Goal: Book appointment/travel/reservation

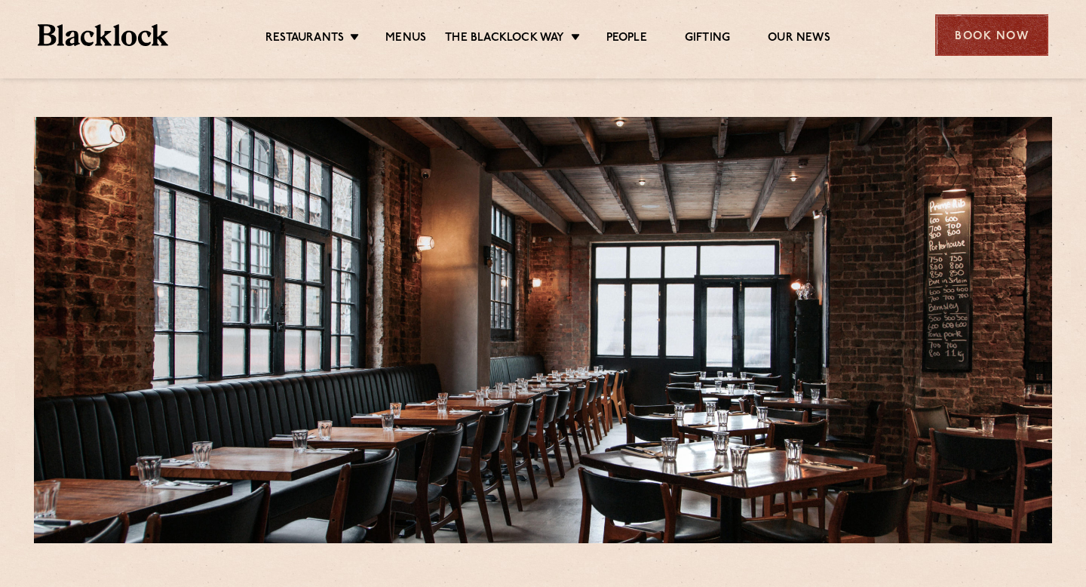
click at [1001, 32] on div "Book Now" at bounding box center [991, 34] width 113 height 41
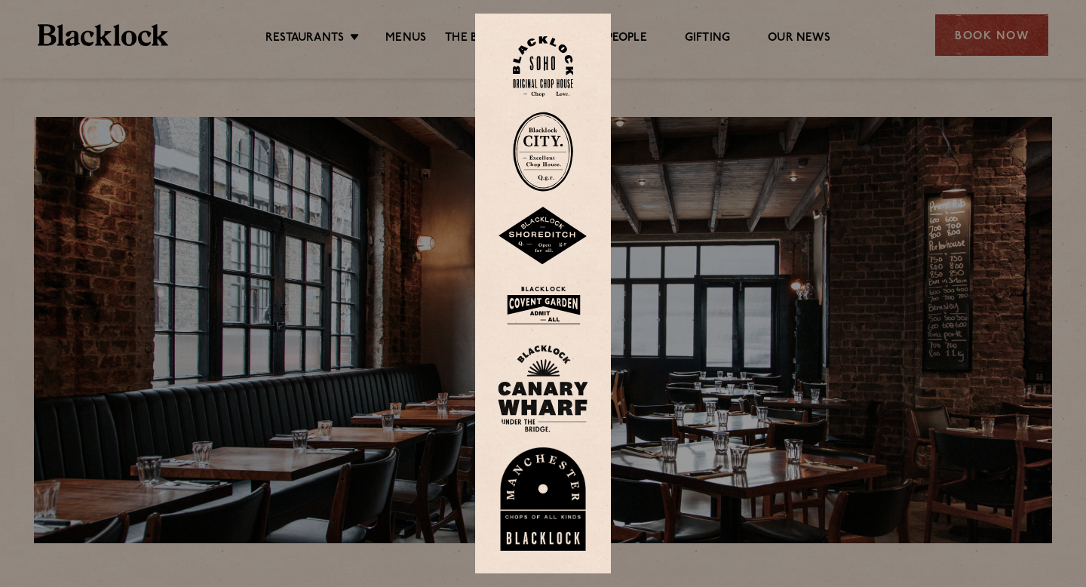
click at [542, 245] on img at bounding box center [543, 236] width 91 height 59
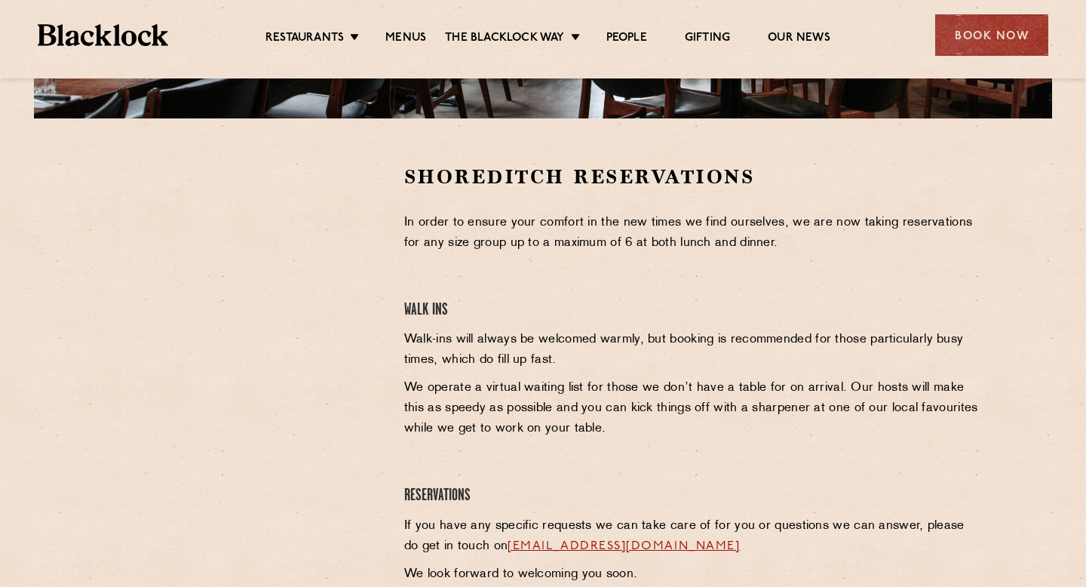
scroll to position [545, 0]
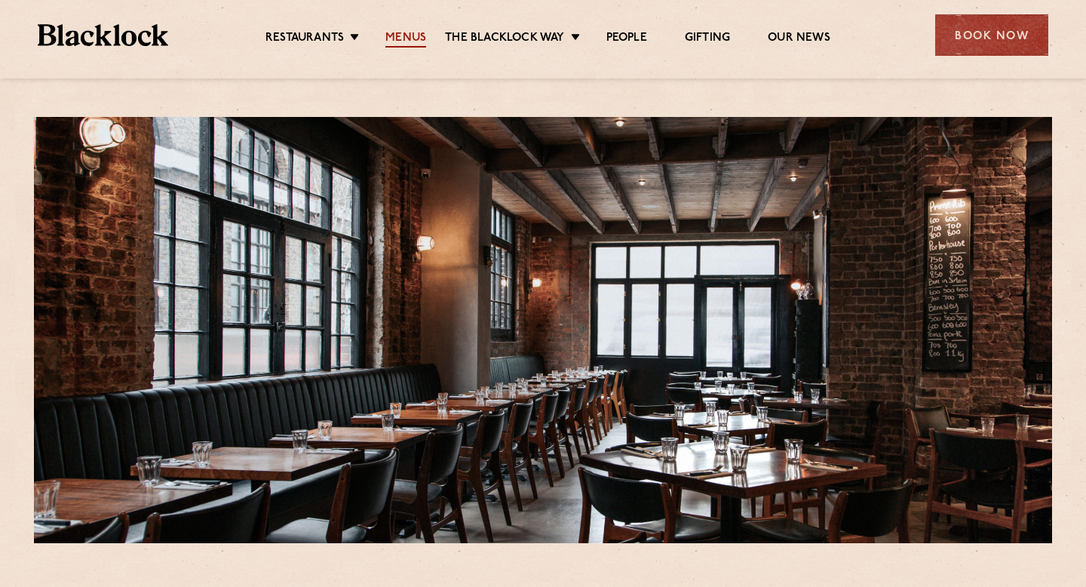
click at [406, 35] on link "Menus" at bounding box center [405, 39] width 41 height 17
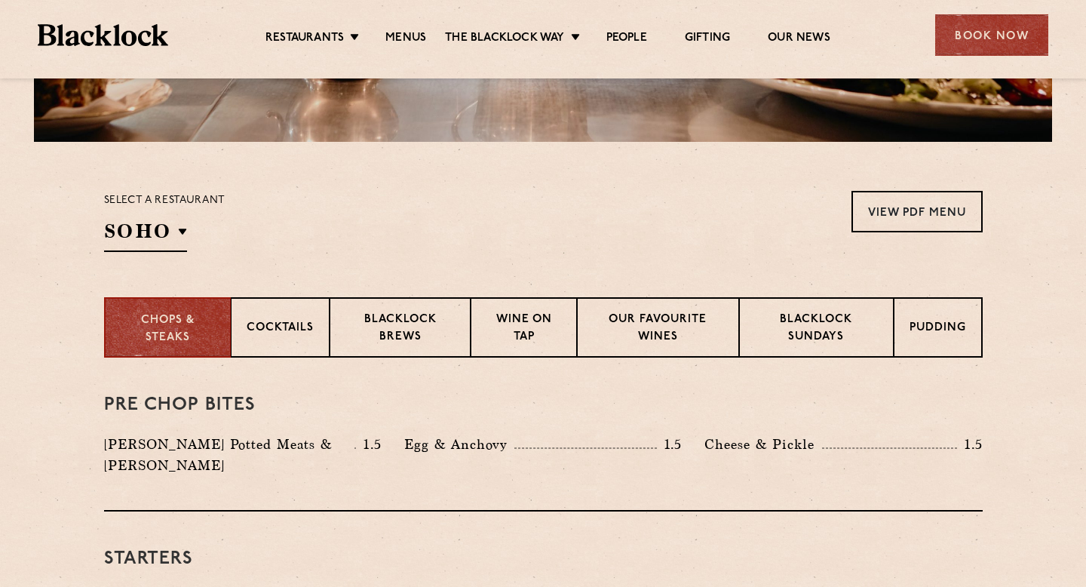
scroll to position [460, 0]
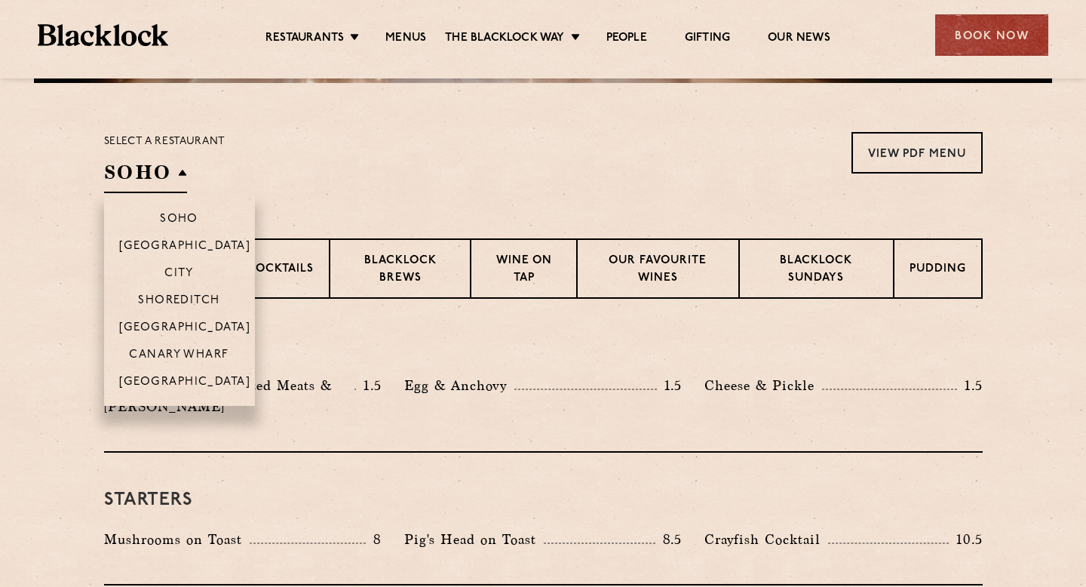
click at [177, 179] on h2 "SOHO" at bounding box center [145, 176] width 83 height 34
click at [180, 298] on p "Shoreditch" at bounding box center [179, 301] width 82 height 15
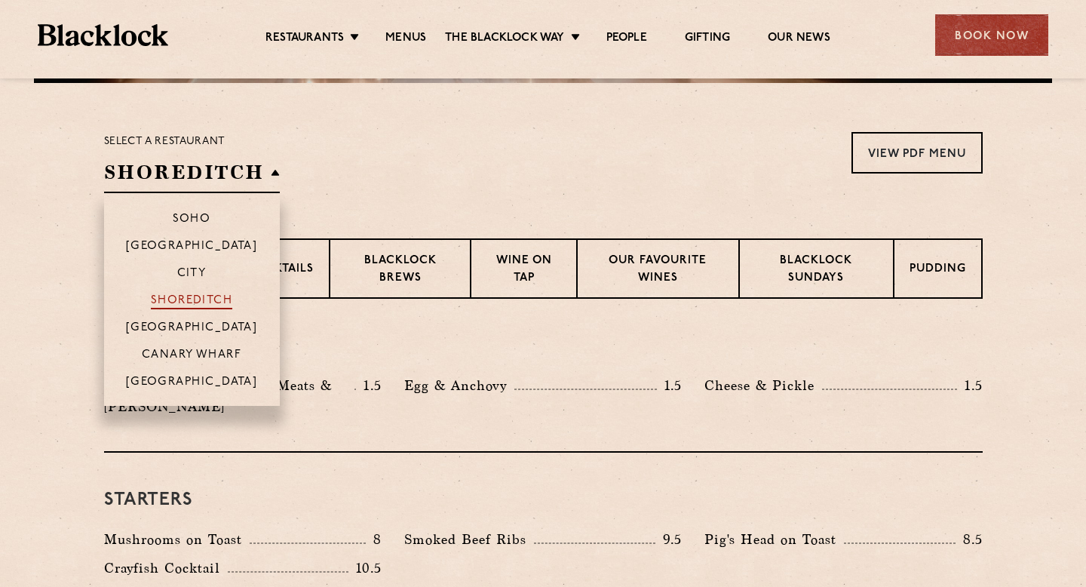
click at [197, 299] on p "Shoreditch" at bounding box center [192, 301] width 82 height 15
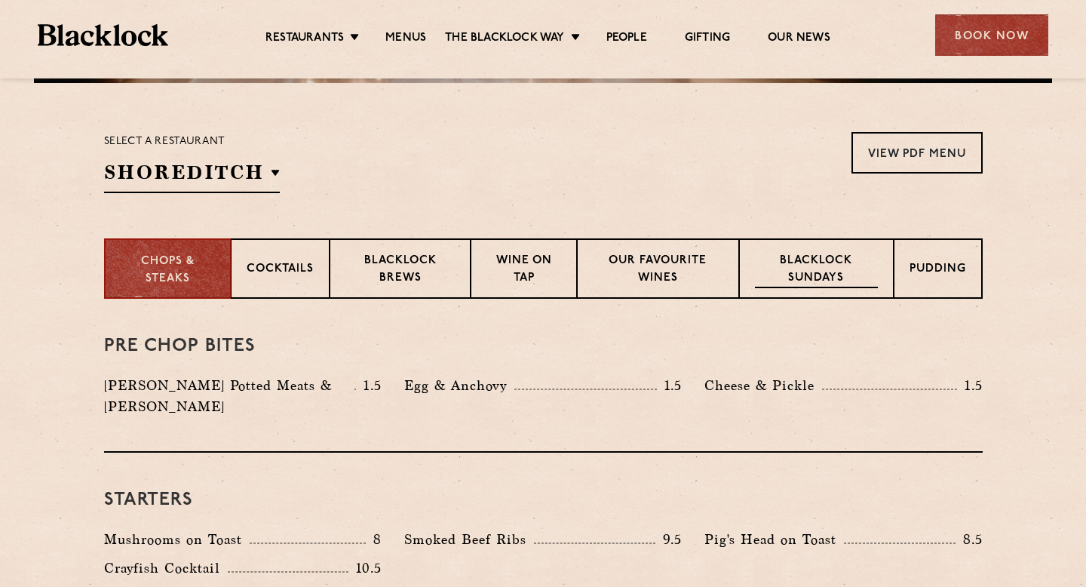
click at [827, 279] on p "Blacklock Sundays" at bounding box center [816, 270] width 122 height 35
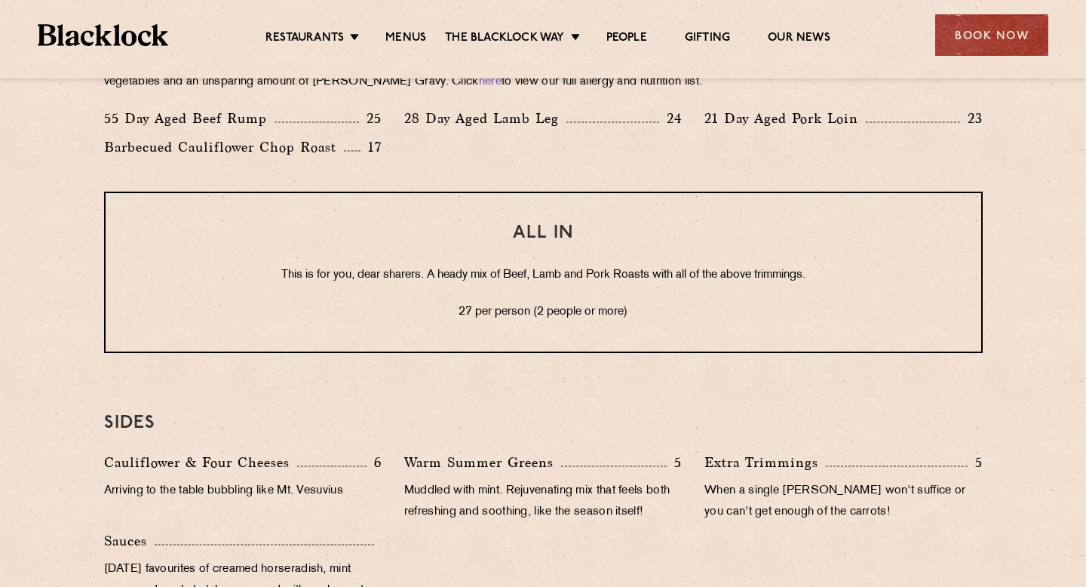
scroll to position [1092, 0]
